Goal: Information Seeking & Learning: Learn about a topic

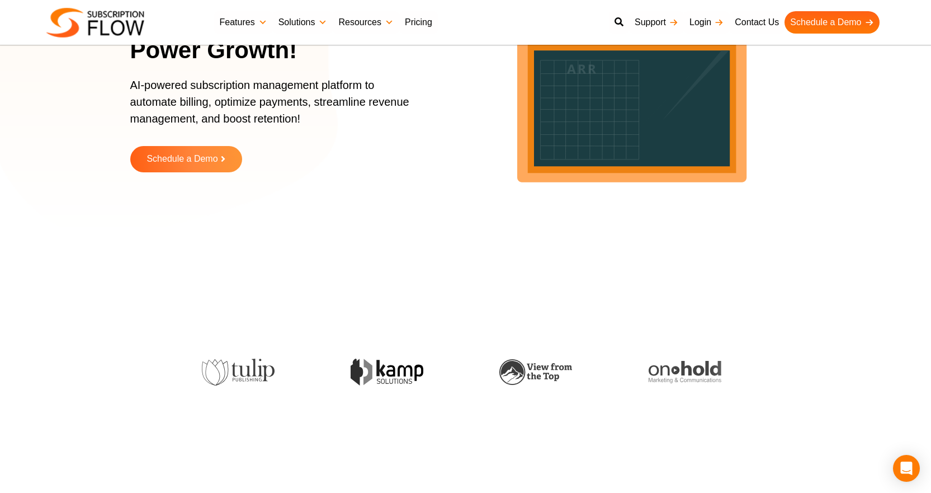
scroll to position [56, 0]
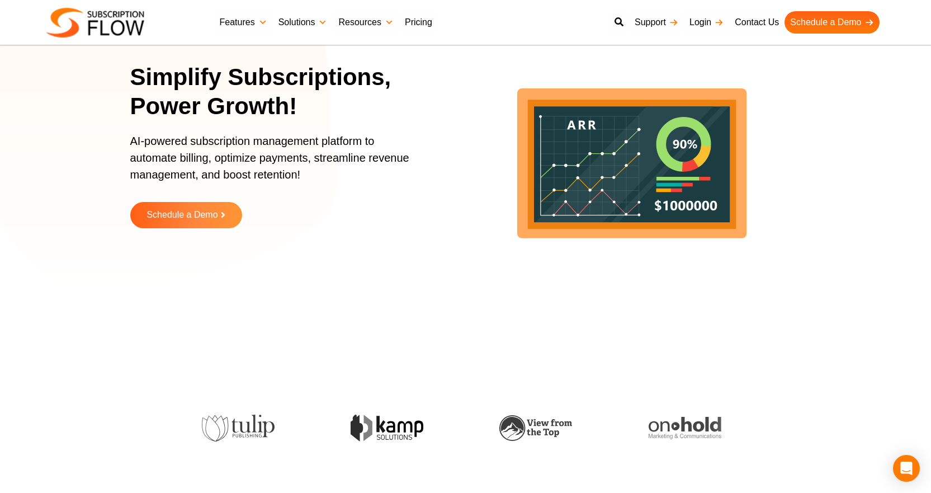
click at [314, 17] on link "Solutions" at bounding box center [303, 22] width 60 height 22
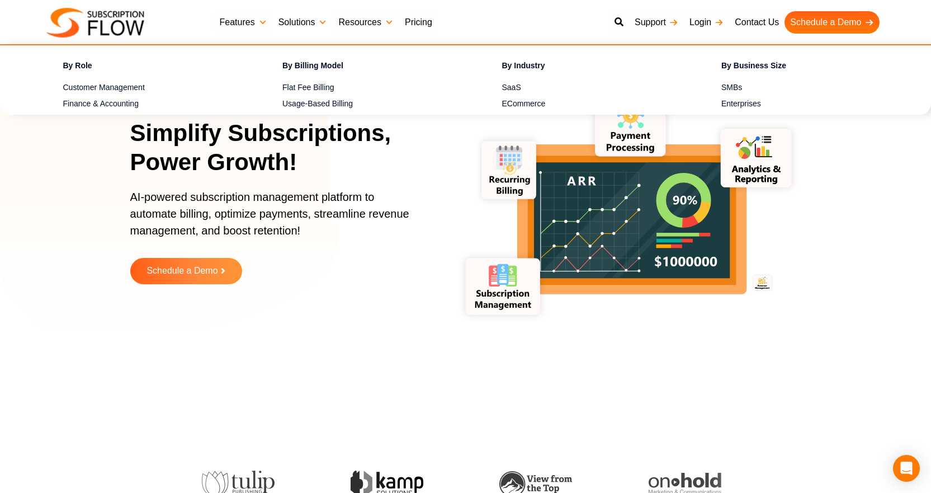
click at [311, 26] on link "Solutions" at bounding box center [303, 22] width 60 height 22
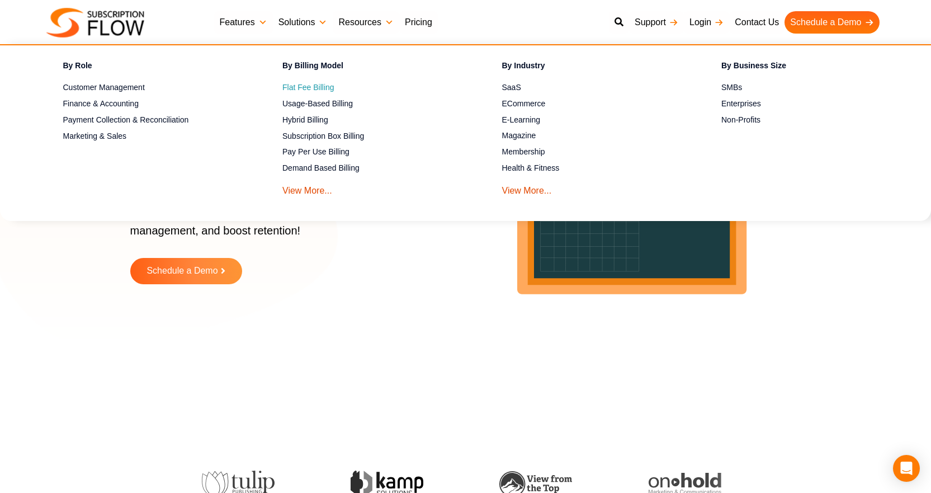
click at [308, 88] on span "Flat Fee Billing" at bounding box center [308, 88] width 52 height 12
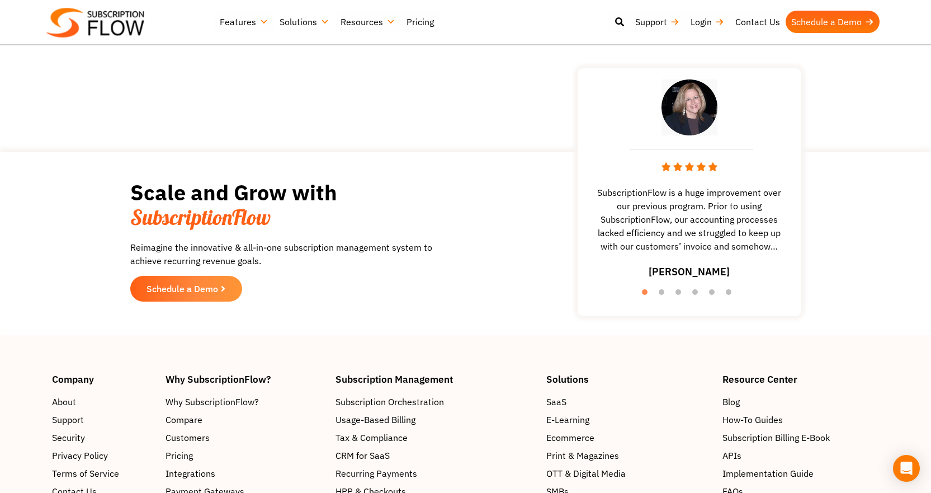
scroll to position [1733, 0]
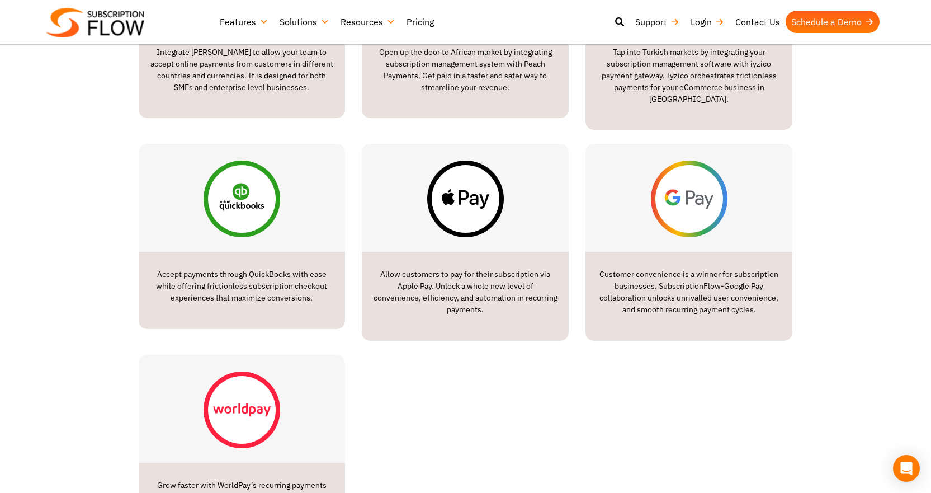
scroll to position [1566, 0]
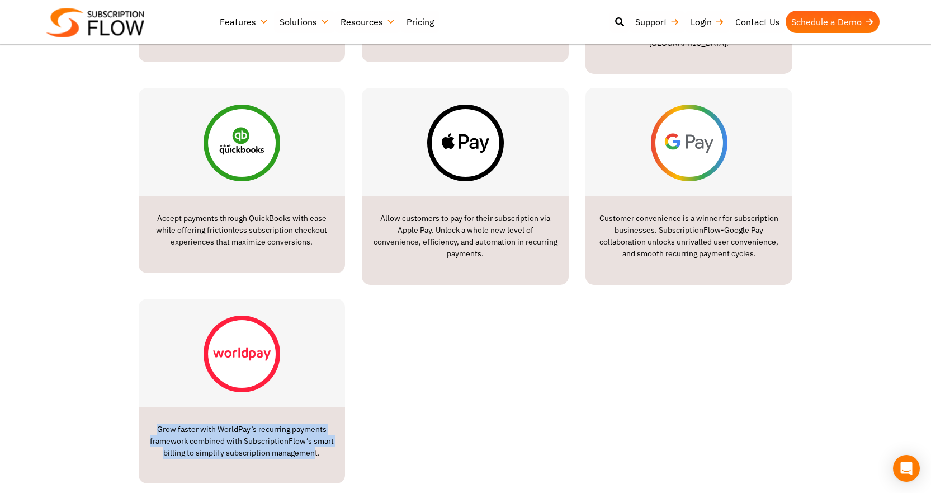
drag, startPoint x: 157, startPoint y: 410, endPoint x: 314, endPoint y: 441, distance: 160.2
click at [314, 441] on div "Grow faster with WorldPay’s recurring payments framework combined with Subscrip…" at bounding box center [242, 444] width 207 height 77
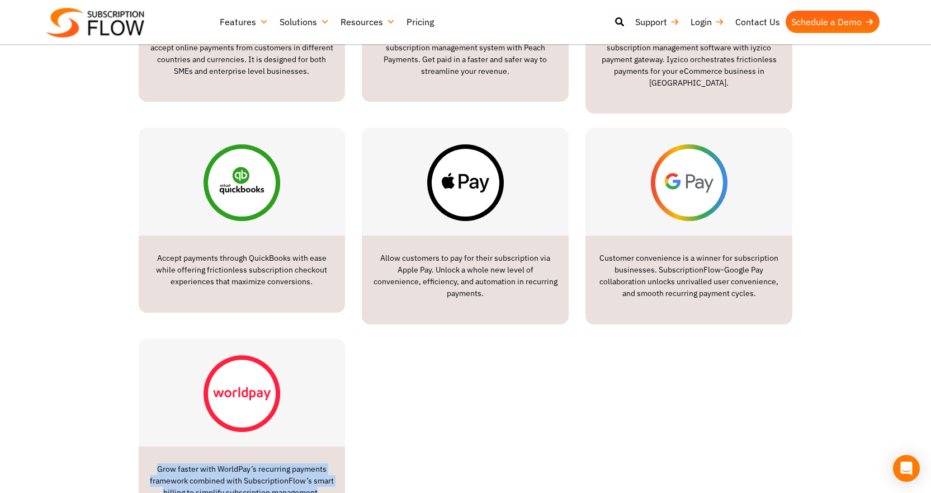
scroll to position [1622, 0]
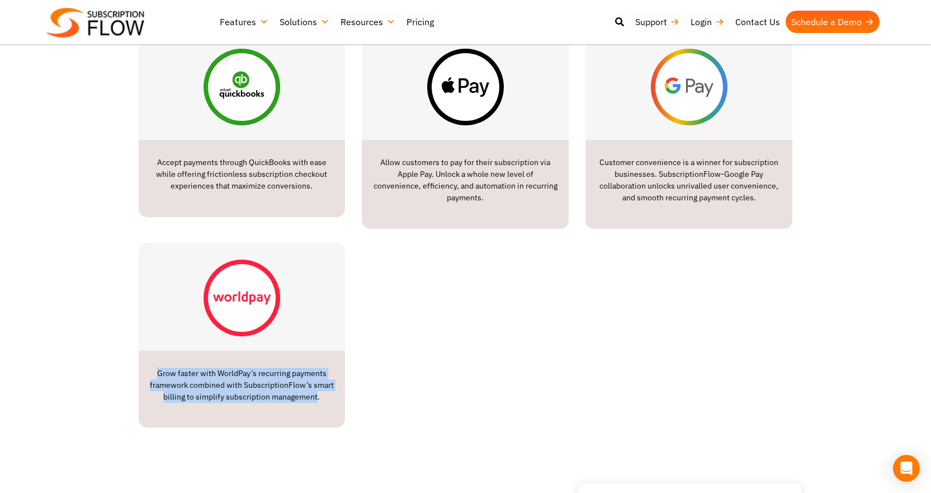
copy p "Grow faster with WorldPay’s recurring payments framework combined with Subscrip…"
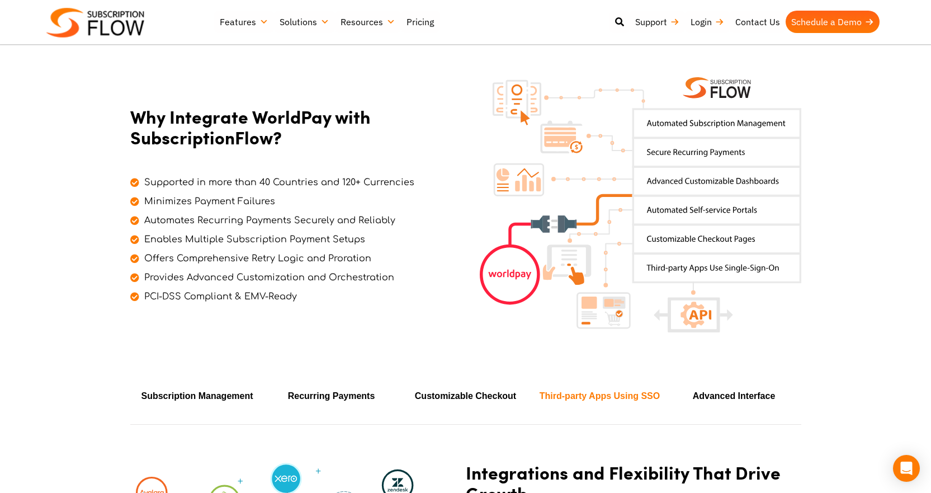
scroll to position [391, 0]
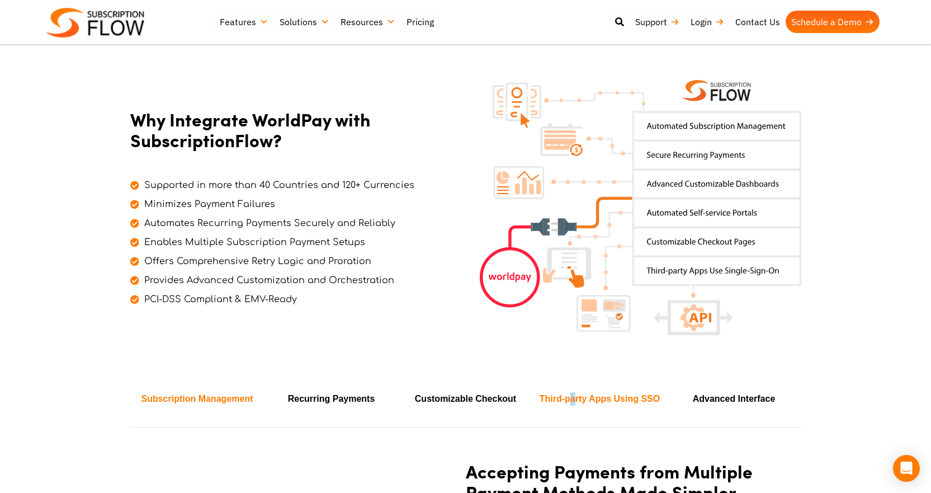
click at [573, 394] on li "Third-party Apps Using SSO" at bounding box center [600, 398] width 134 height 27
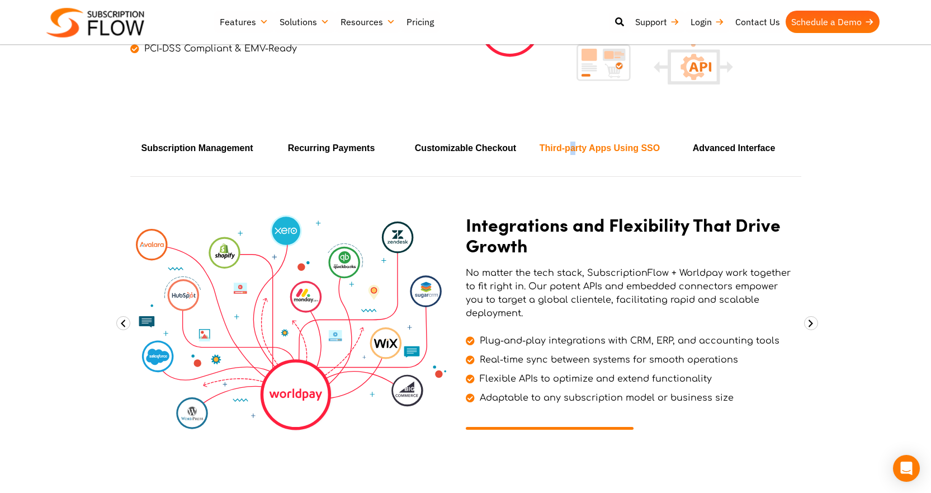
scroll to position [615, 0]
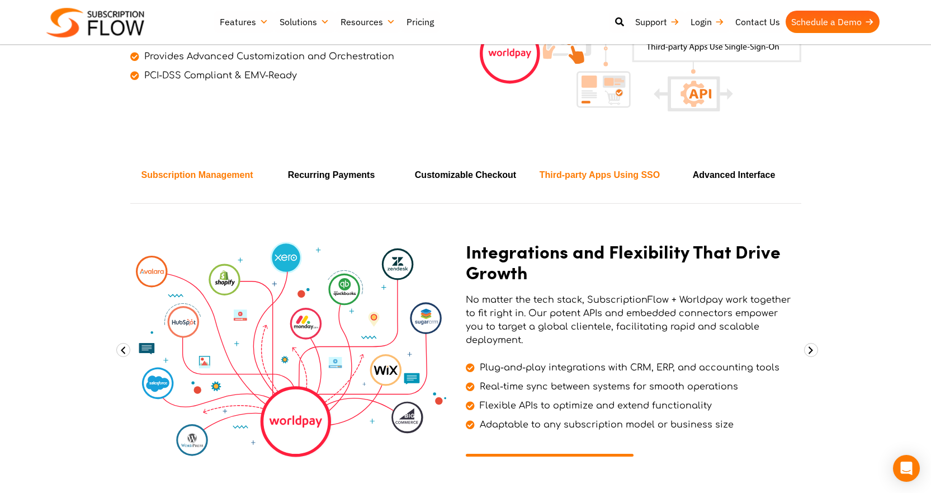
click at [200, 182] on li "Subscription Management" at bounding box center [197, 175] width 134 height 27
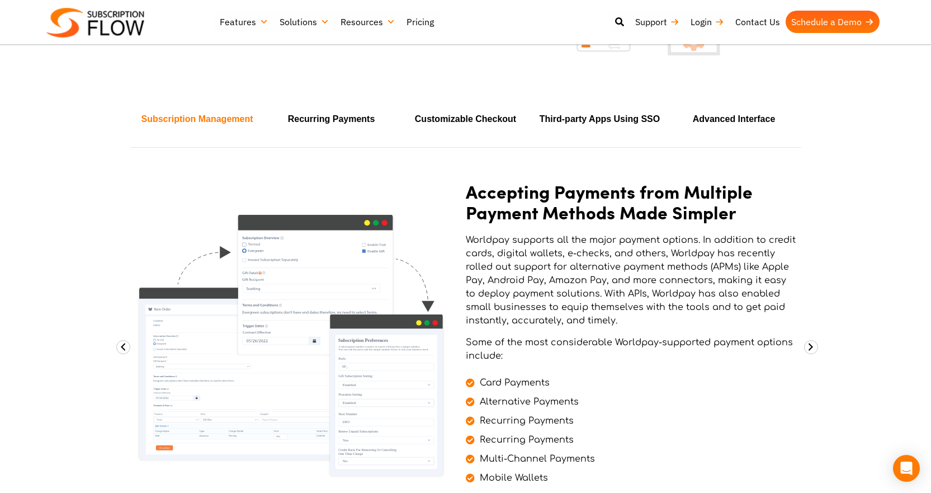
scroll to position [727, 0]
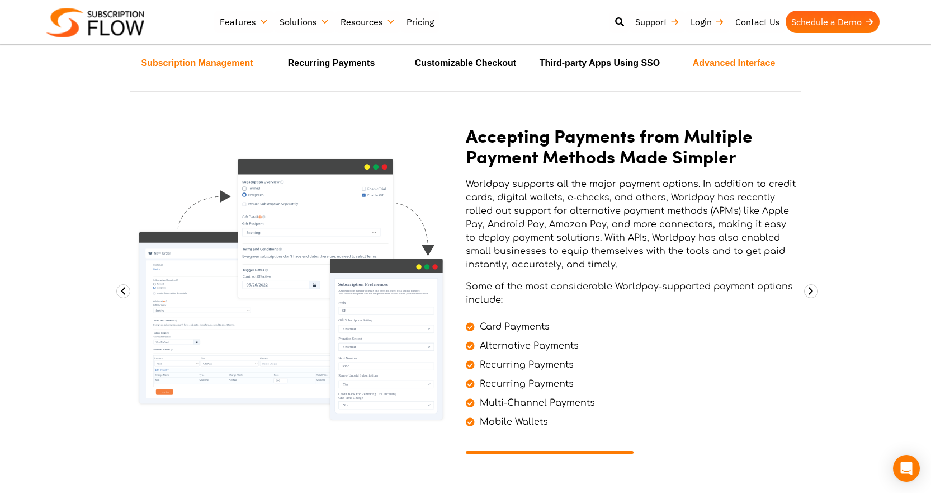
click at [740, 68] on li "Advanced Interface" at bounding box center [734, 63] width 134 height 27
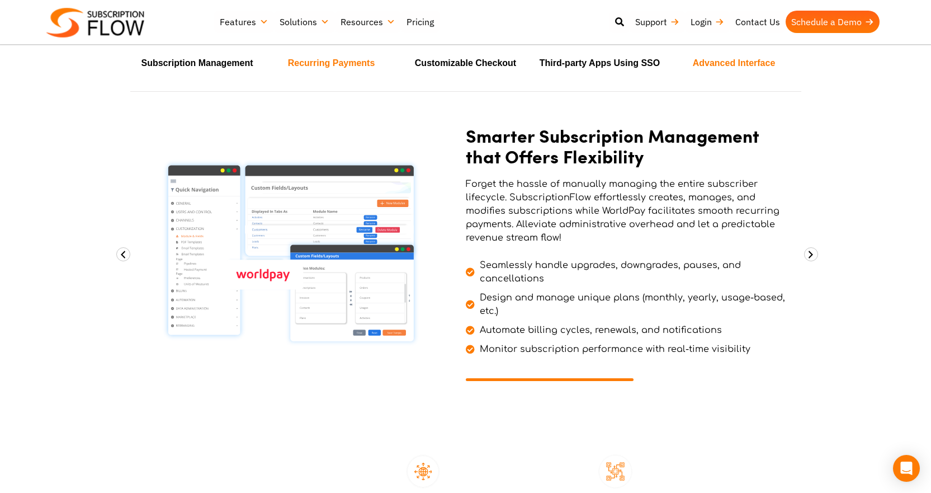
click at [311, 73] on li "Recurring Payments" at bounding box center [331, 63] width 134 height 27
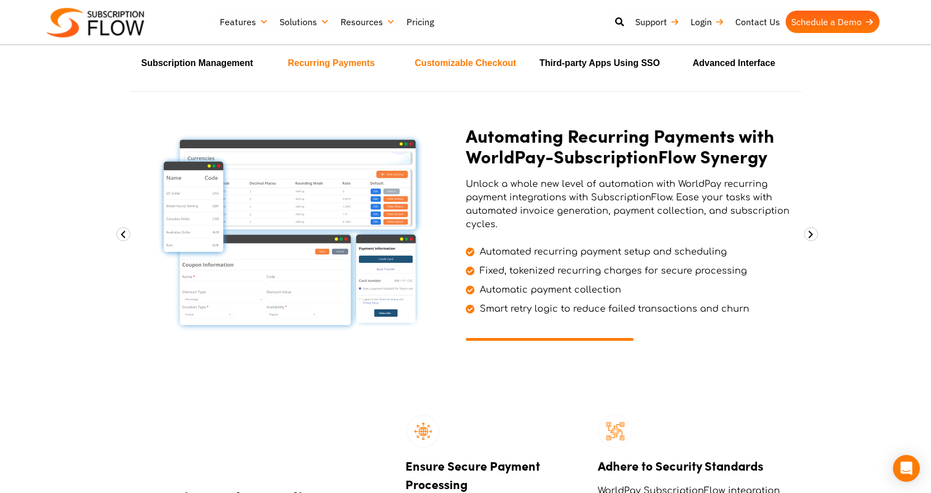
click at [462, 69] on li "Customizable Checkout" at bounding box center [466, 63] width 134 height 27
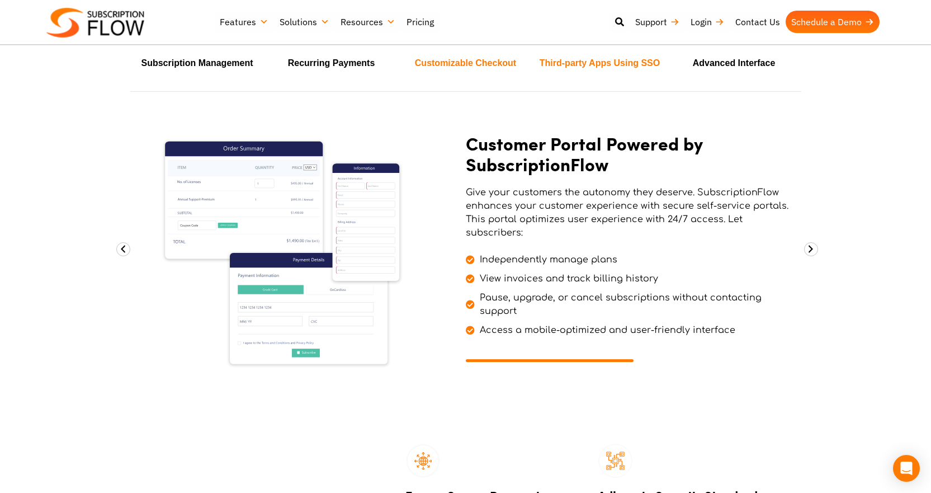
click at [552, 67] on li "Third-party Apps Using SSO" at bounding box center [600, 63] width 134 height 27
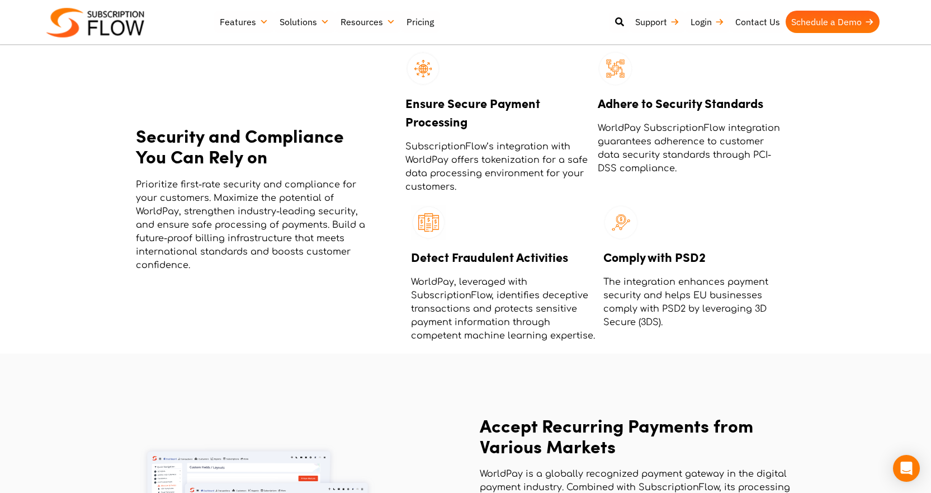
scroll to position [815, 0]
